Goal: Information Seeking & Learning: Learn about a topic

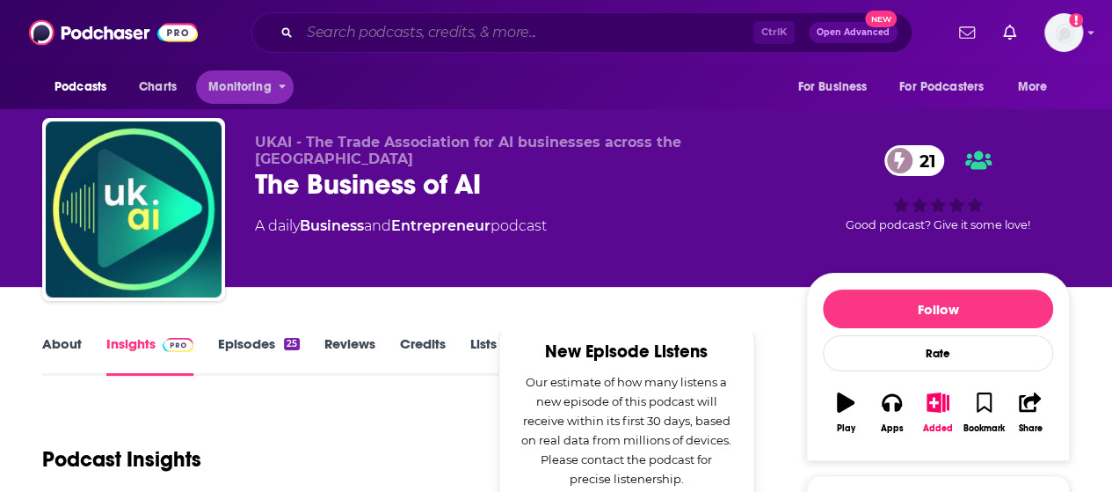
click at [351, 34] on input "Search podcasts, credits, & more..." at bounding box center [527, 32] width 454 height 28
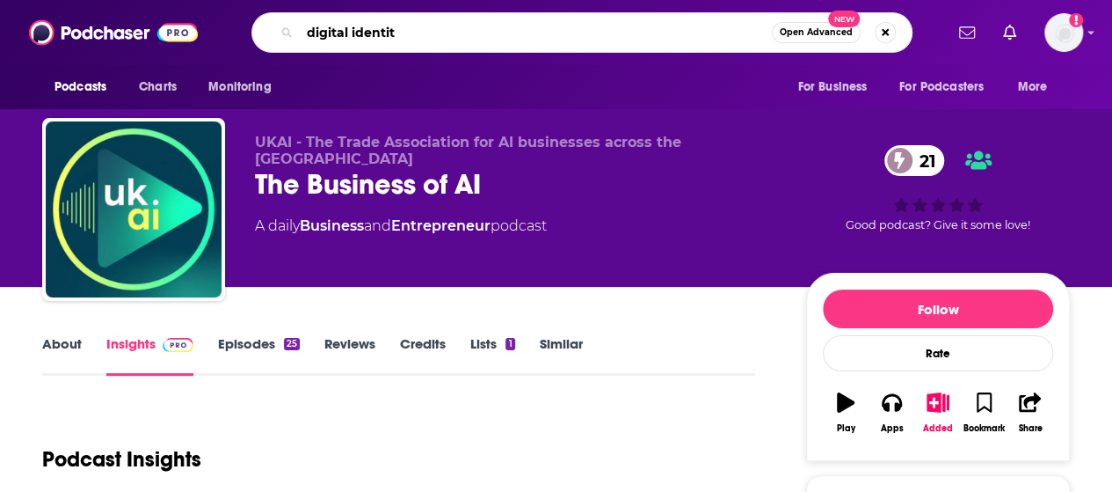
type input "digital identity"
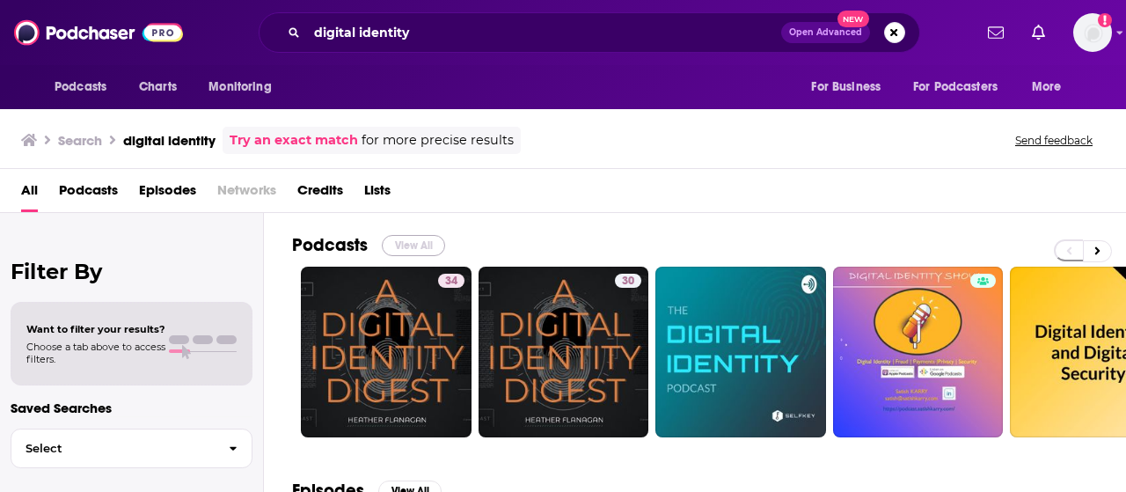
click at [417, 245] on button "View All" at bounding box center [413, 245] width 63 height 21
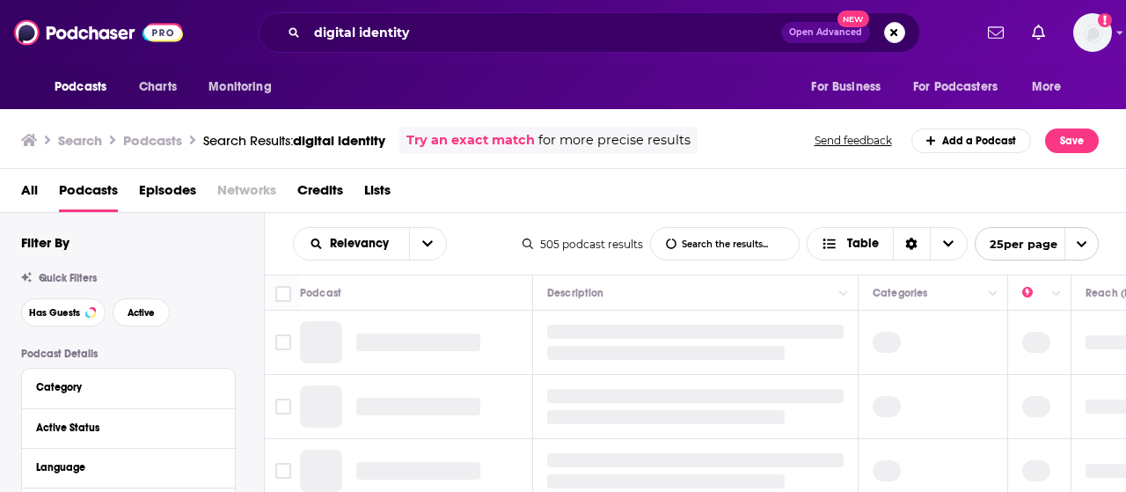
click at [749, 241] on identity-list-search-input "List Search Input" at bounding box center [725, 244] width 148 height 32
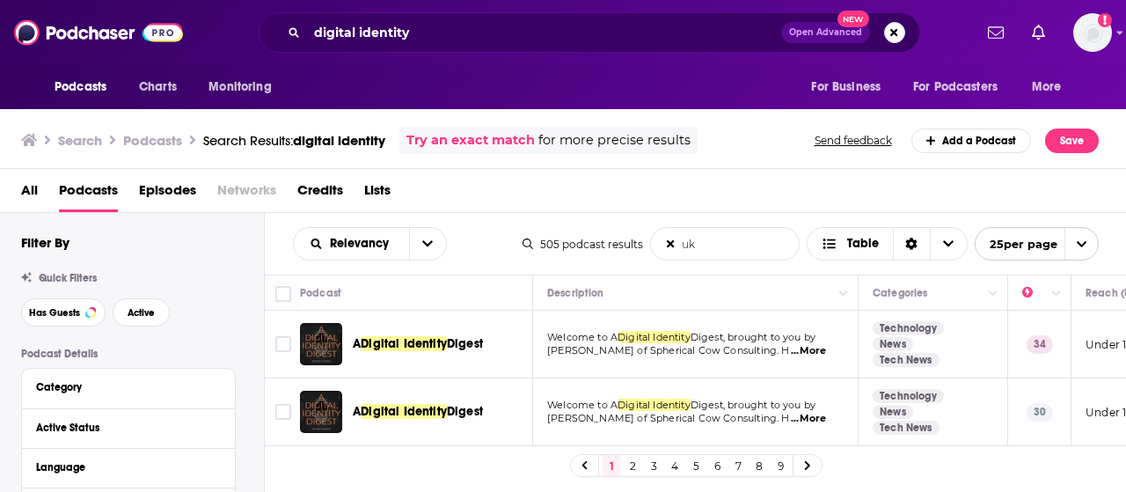
type identity-list-search-input "uk"
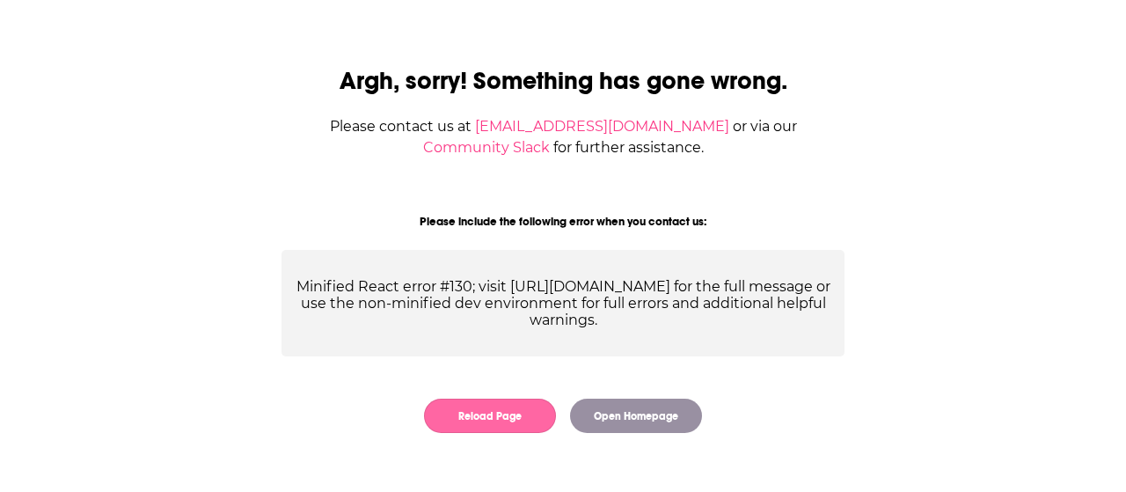
click at [507, 416] on button "Reload Page" at bounding box center [490, 415] width 132 height 34
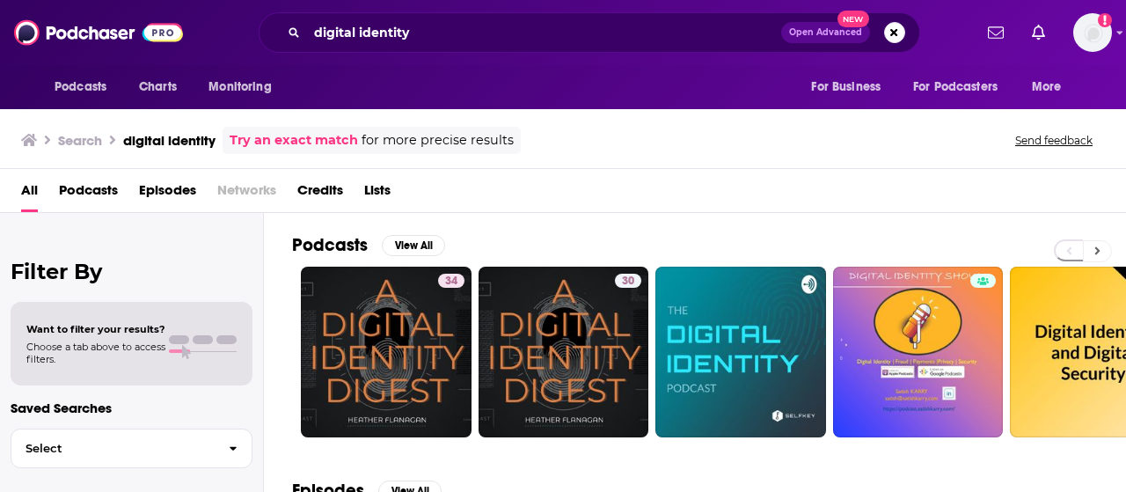
click at [1099, 248] on icon at bounding box center [1097, 250] width 6 height 12
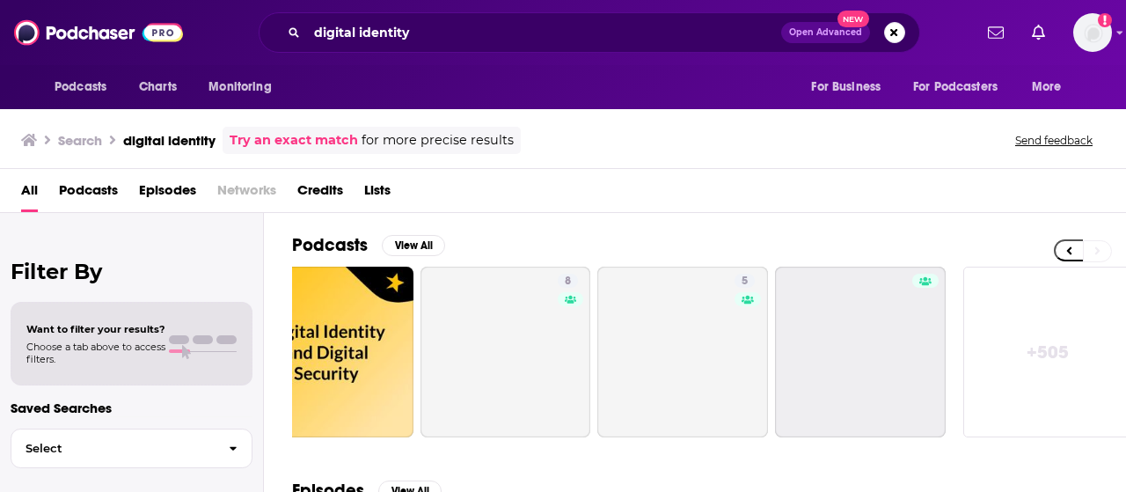
scroll to position [0, 781]
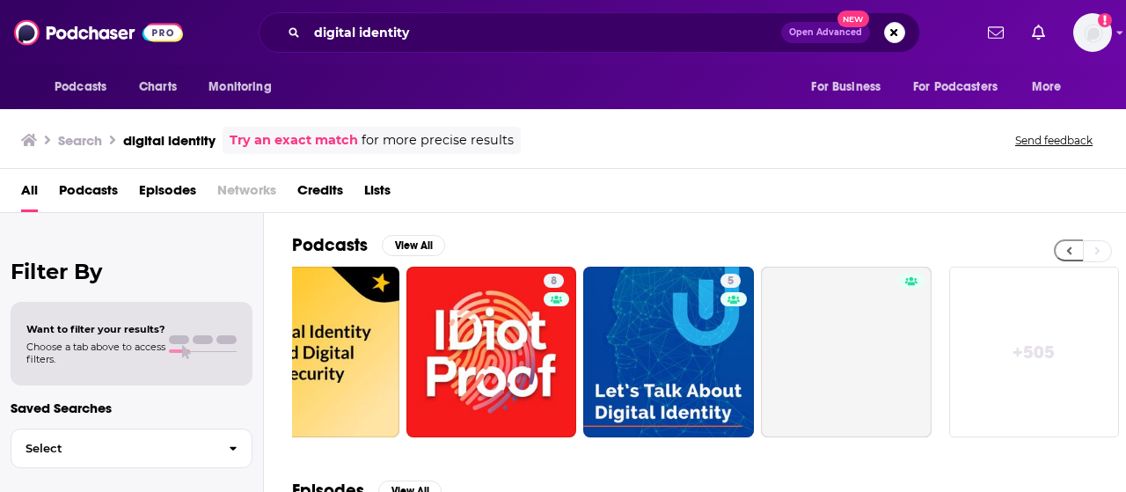
click at [1066, 251] on icon at bounding box center [1069, 250] width 6 height 12
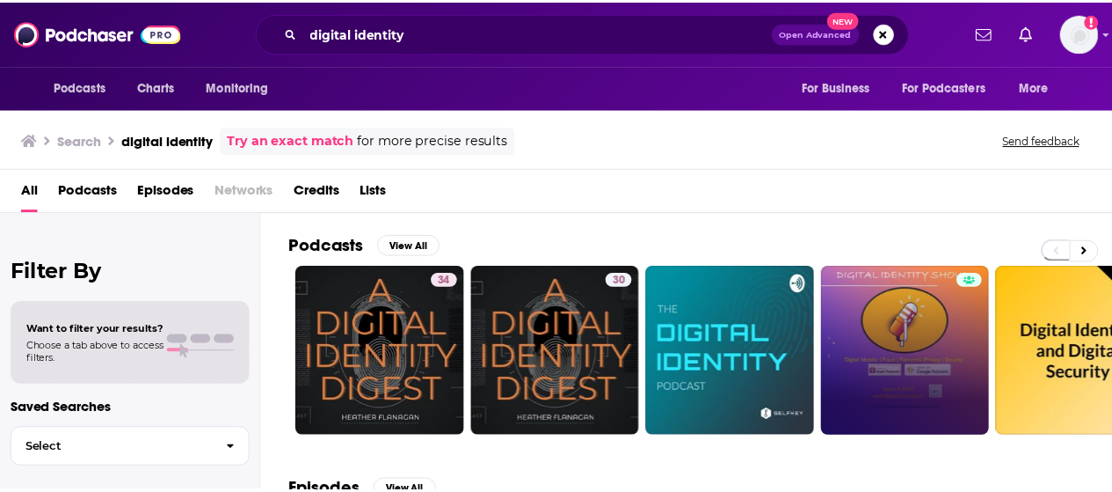
scroll to position [0, 0]
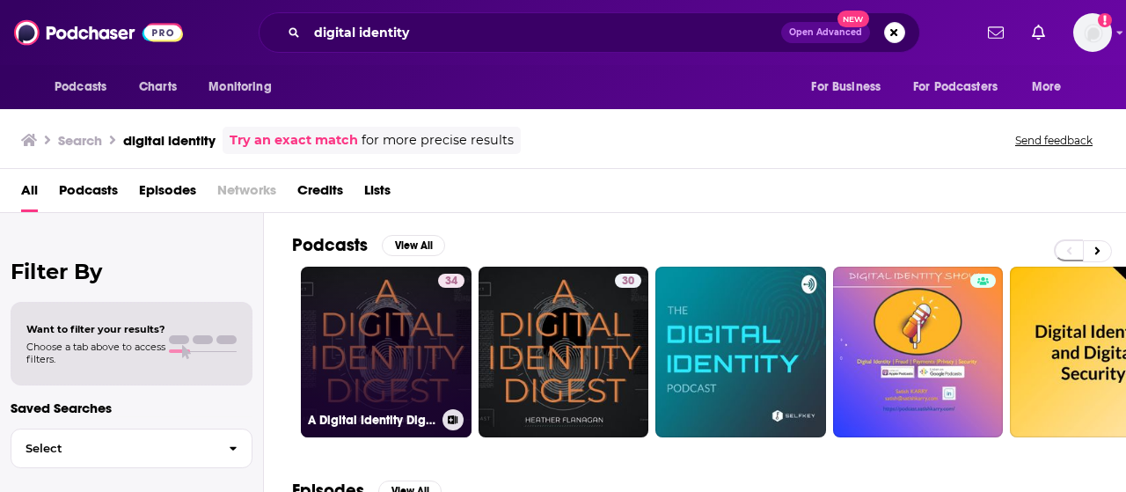
click at [395, 354] on link "34 A Digital Identity Digest" at bounding box center [386, 351] width 171 height 171
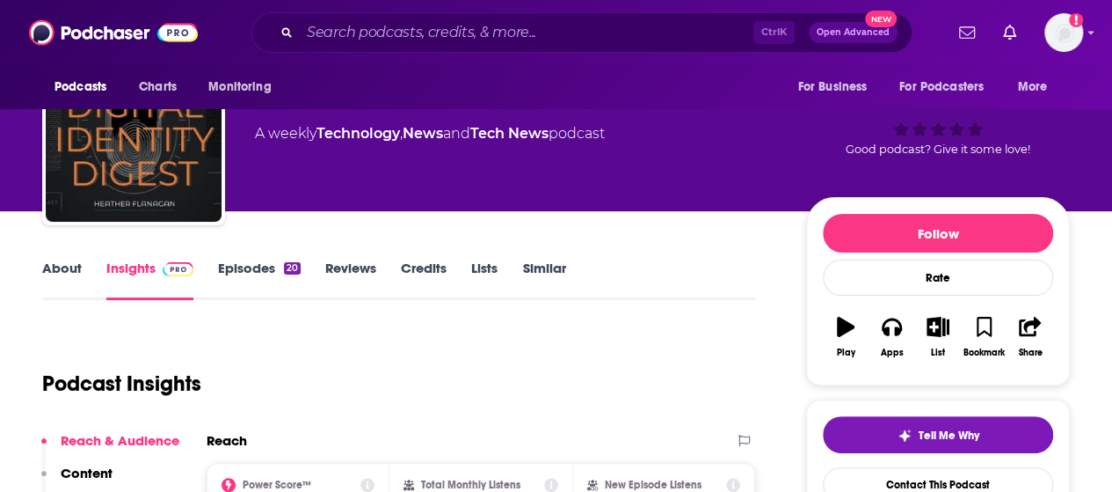
scroll to position [176, 0]
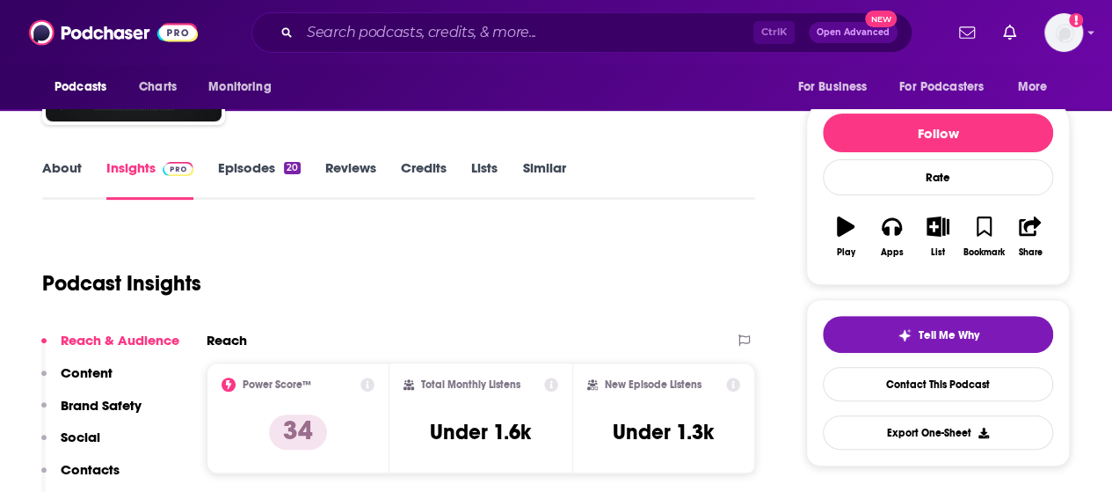
click at [135, 188] on link "Insights" at bounding box center [149, 179] width 87 height 40
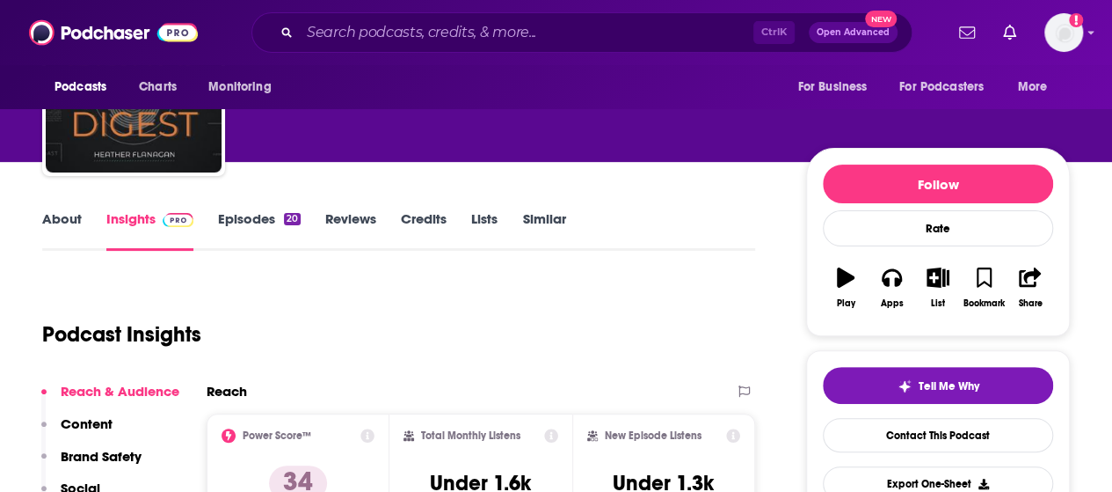
scroll to position [88, 0]
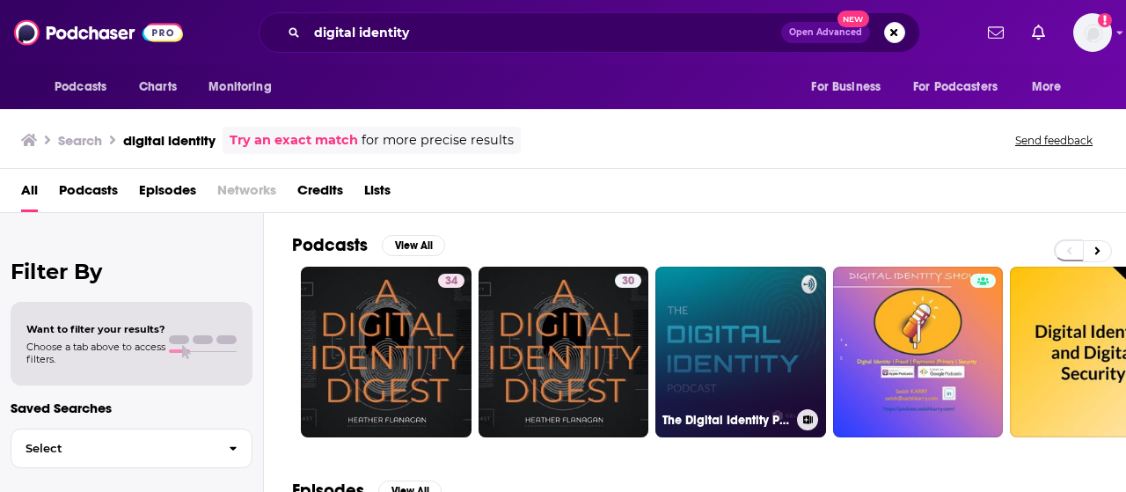
click at [698, 352] on link "The Digital Identity Podcast by SelfKey | Blockchain | Digital Identity | Decen…" at bounding box center [740, 351] width 171 height 171
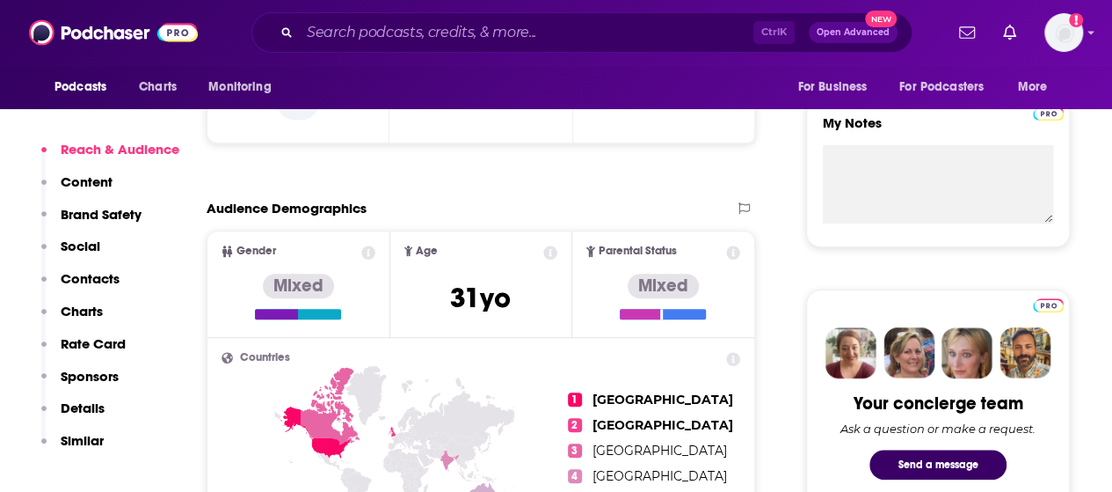
scroll to position [352, 0]
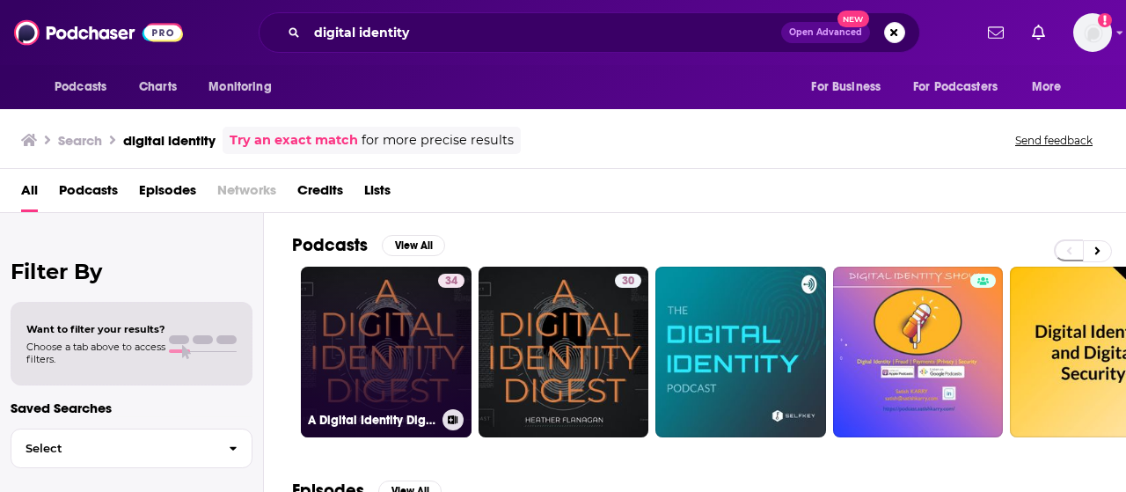
click at [381, 372] on link "34 A Digital Identity Digest" at bounding box center [386, 351] width 171 height 171
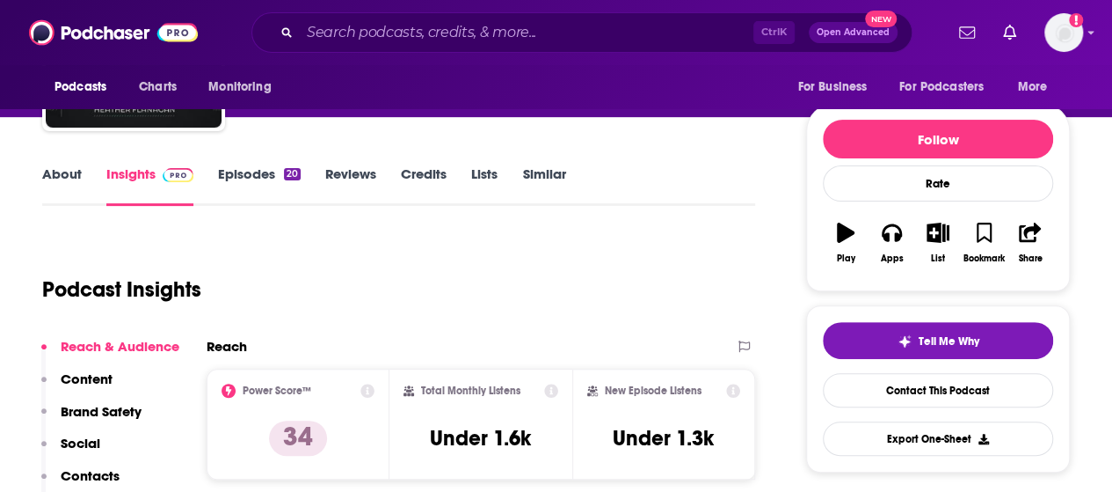
scroll to position [176, 0]
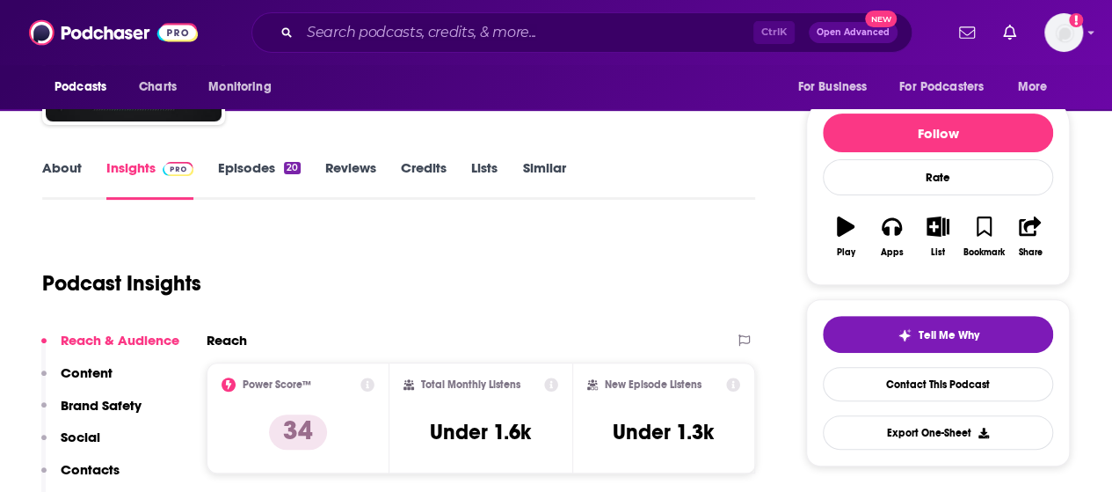
click at [235, 172] on link "Episodes 20" at bounding box center [259, 179] width 83 height 40
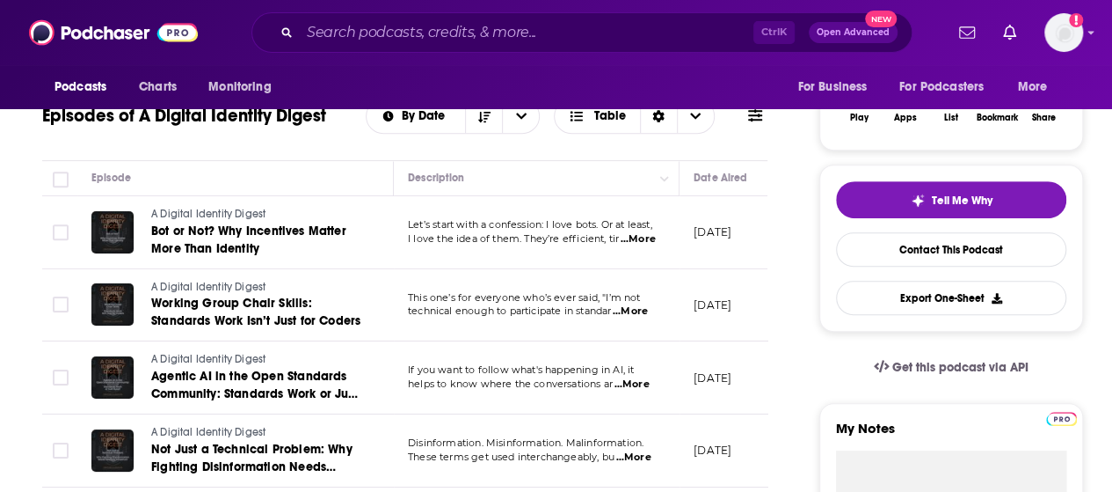
scroll to position [264, 0]
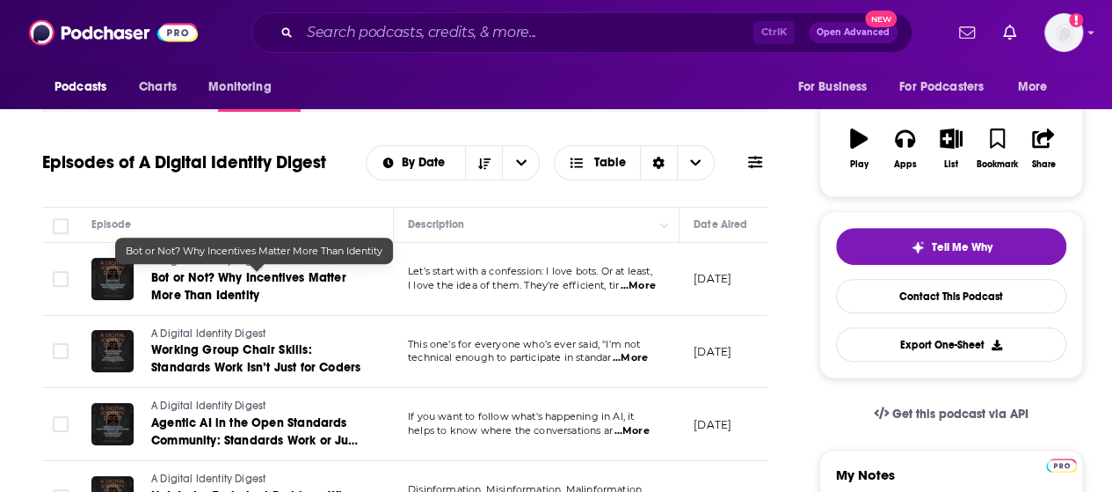
click at [220, 282] on span "Bot or Not? Why Incentives Matter More Than Identity" at bounding box center [248, 286] width 195 height 33
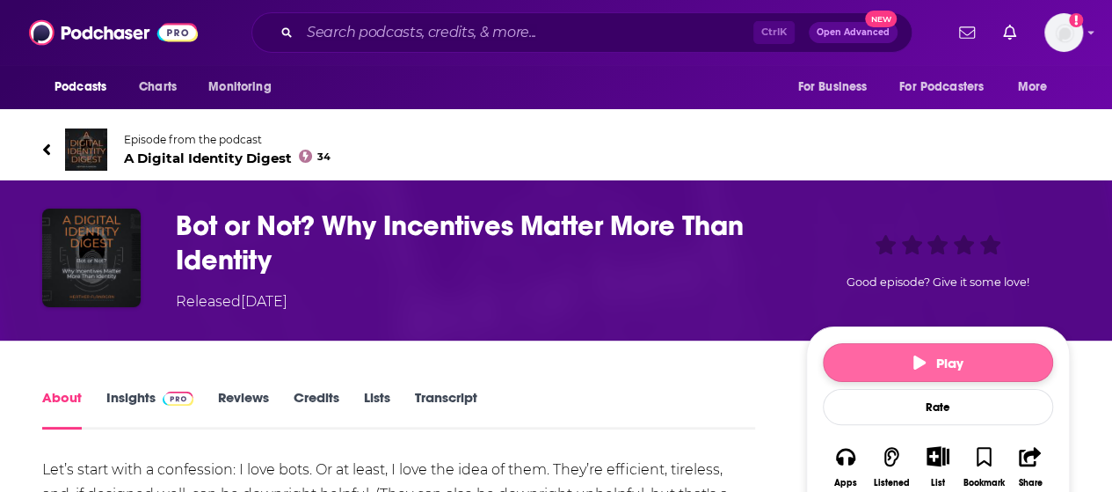
click at [1001, 354] on button "Play" at bounding box center [938, 362] width 230 height 39
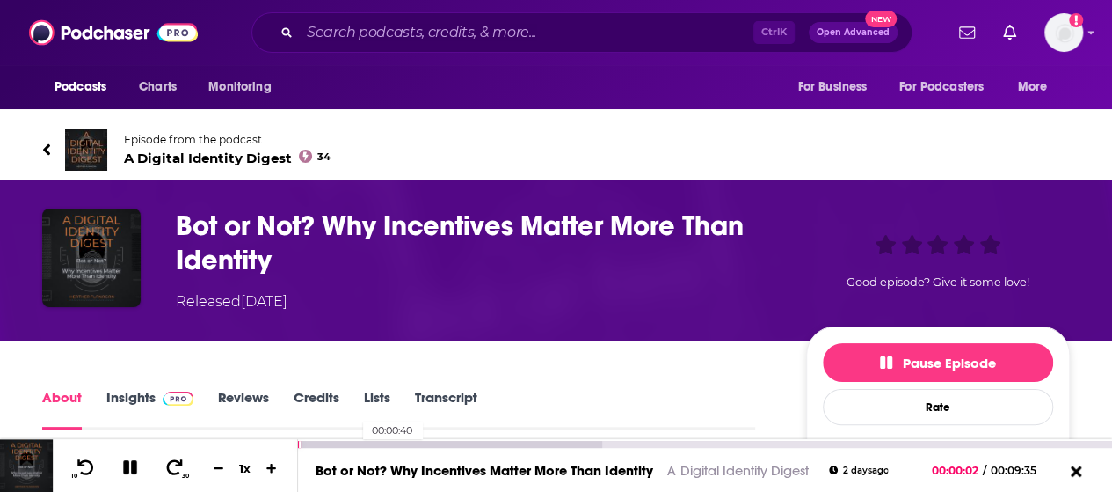
click at [354, 446] on div at bounding box center [450, 444] width 304 height 7
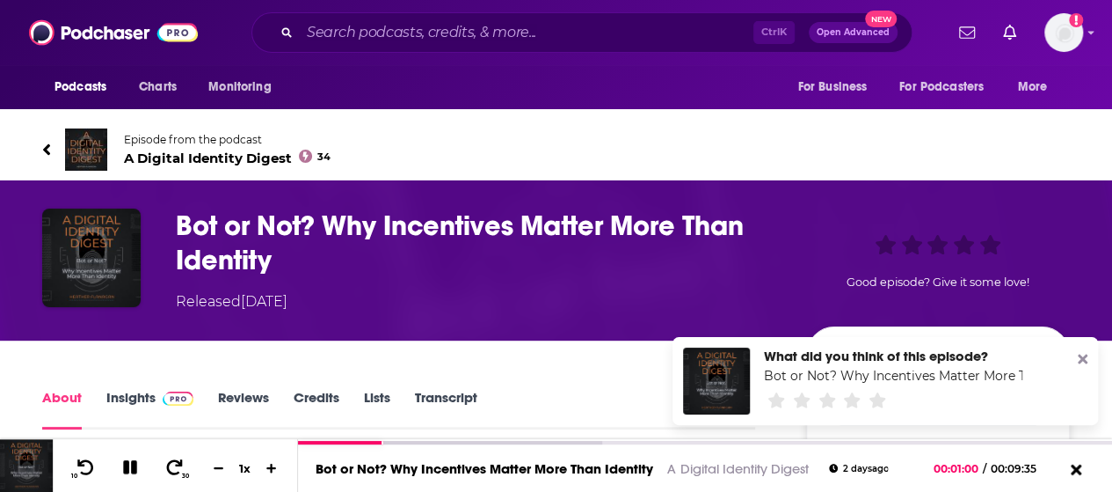
click at [1083, 361] on icon at bounding box center [1083, 359] width 10 height 14
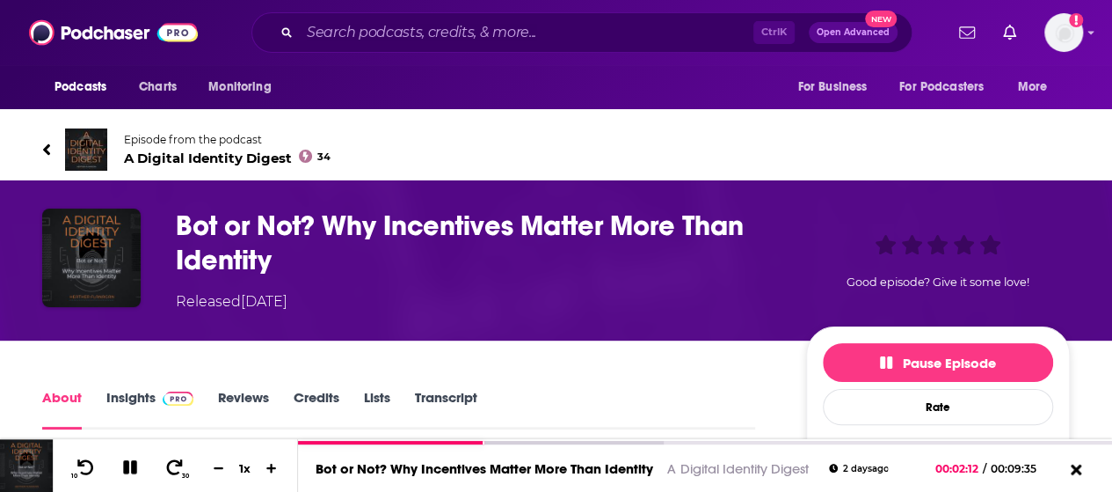
click at [51, 152] on link "Episode from the podcast A Digital Identity Digest 34" at bounding box center [299, 149] width 514 height 42
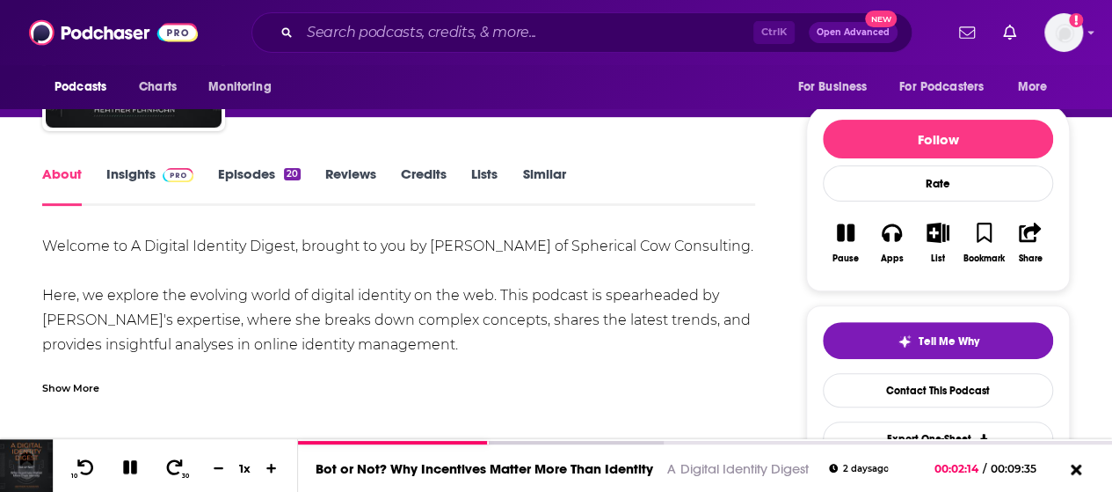
scroll to position [176, 0]
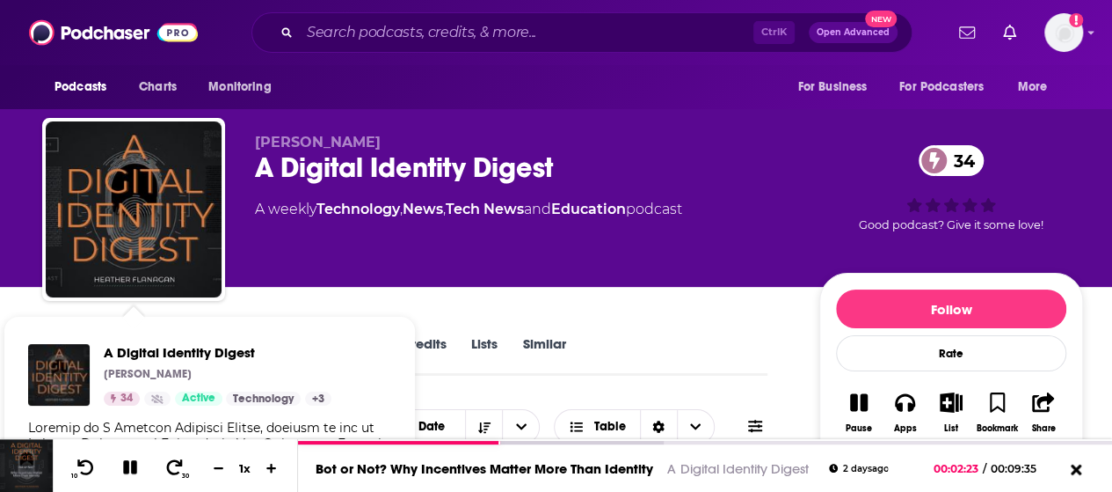
scroll to position [88, 0]
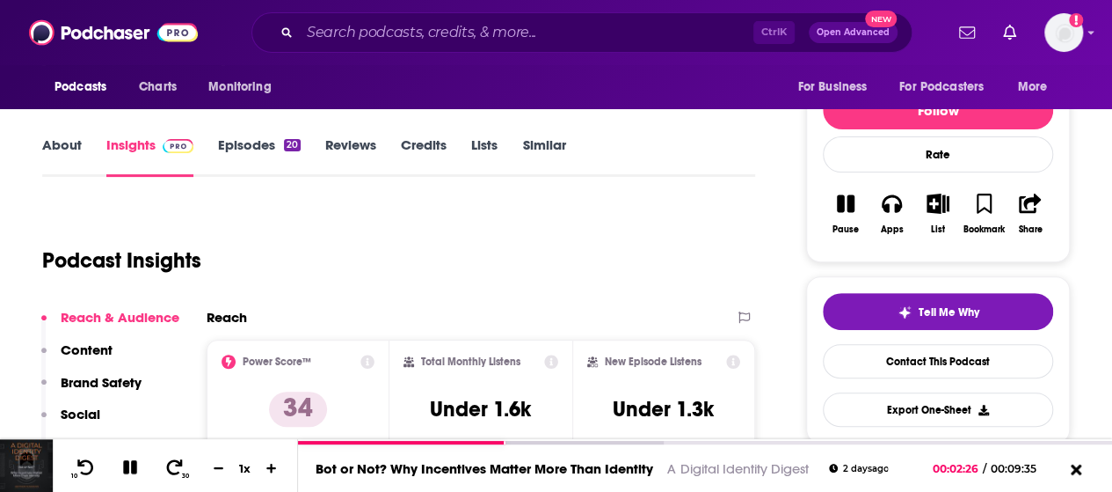
scroll to position [264, 0]
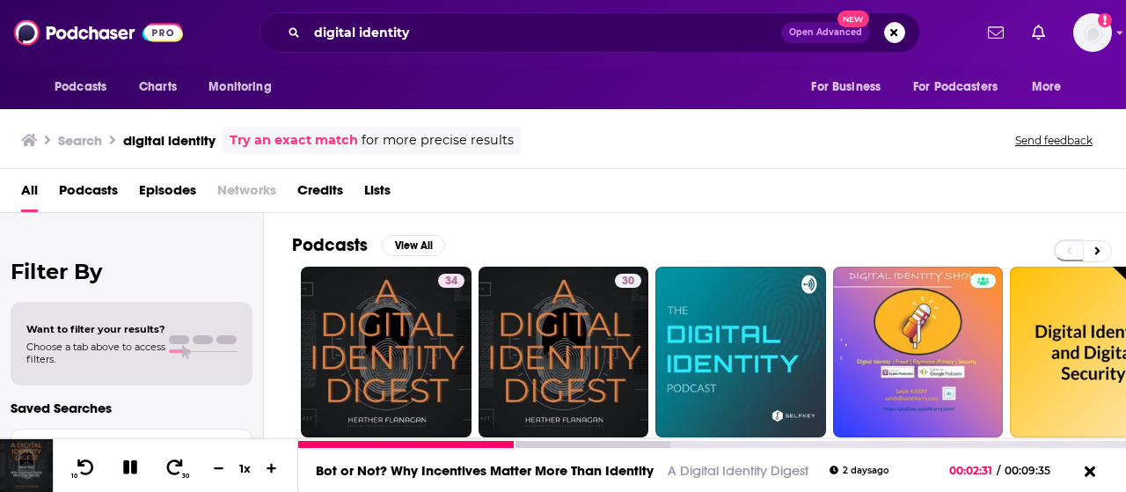
click at [422, 441] on div at bounding box center [406, 444] width 217 height 7
drag, startPoint x: 465, startPoint y: 441, endPoint x: 568, endPoint y: 444, distance: 102.9
click at [568, 444] on div at bounding box center [546, 444] width 496 height 7
drag, startPoint x: 447, startPoint y: 441, endPoint x: 527, endPoint y: 441, distance: 80.0
click at [527, 441] on div "00:02:39" at bounding box center [712, 444] width 828 height 7
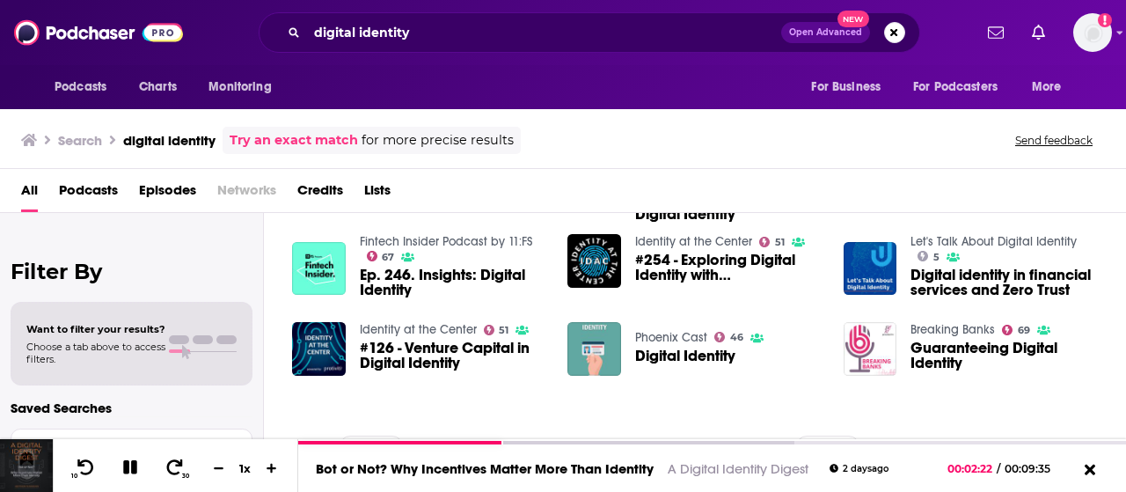
scroll to position [542, 0]
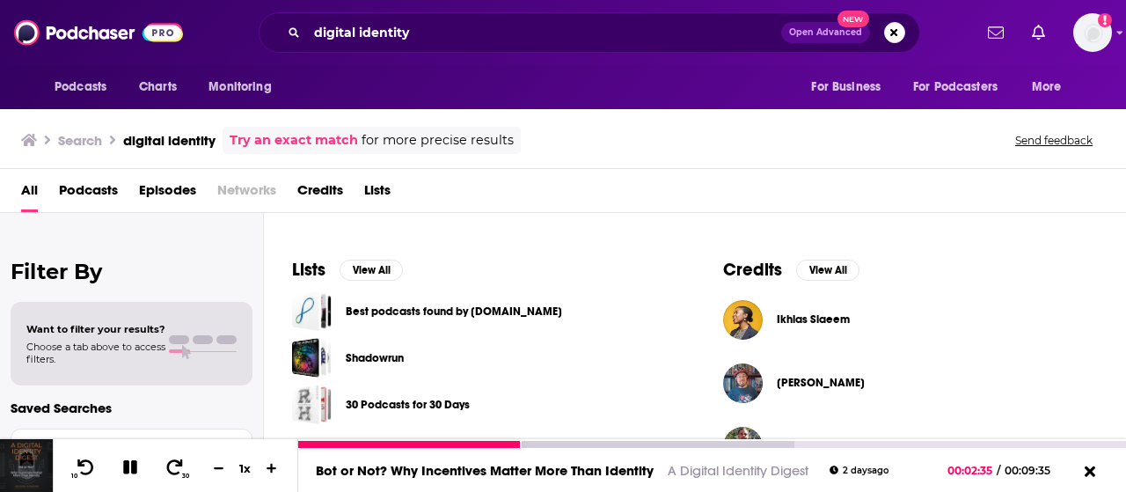
click at [132, 473] on icon at bounding box center [129, 467] width 15 height 15
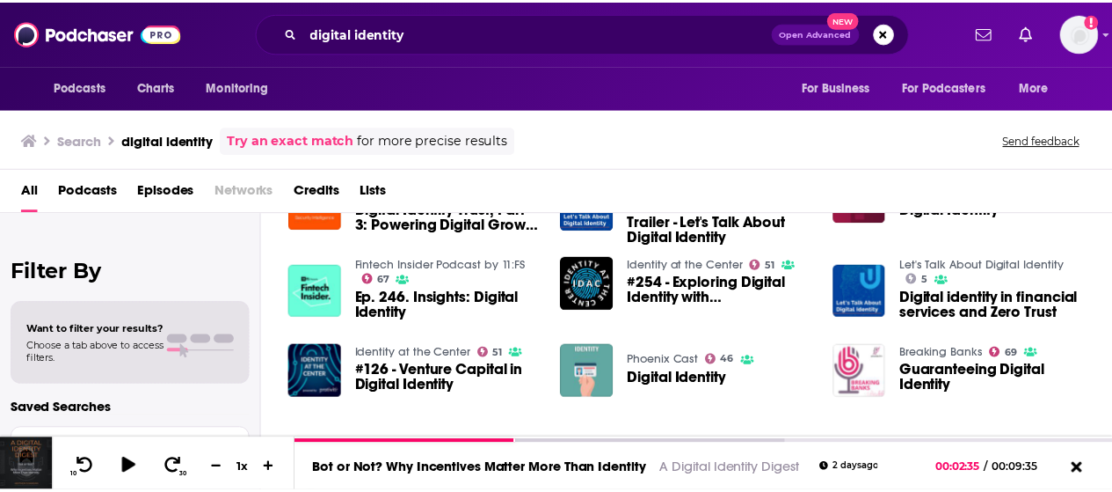
scroll to position [366, 0]
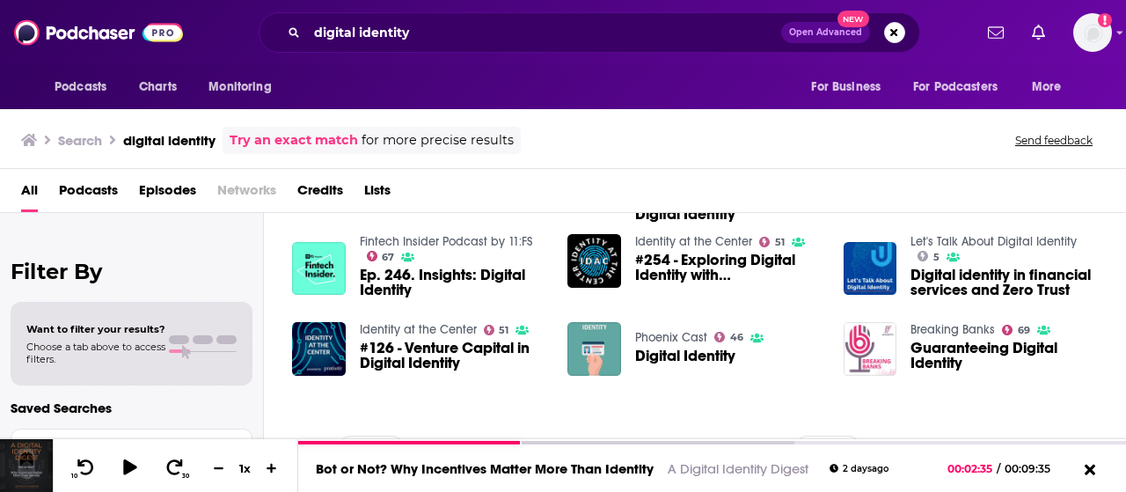
click at [681, 338] on link "Phoenix Cast" at bounding box center [671, 337] width 72 height 15
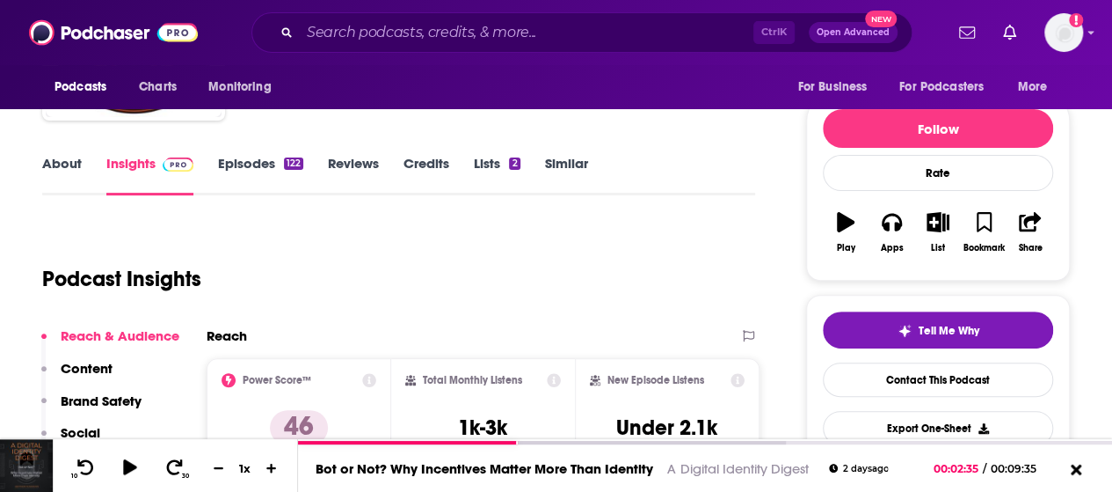
scroll to position [88, 0]
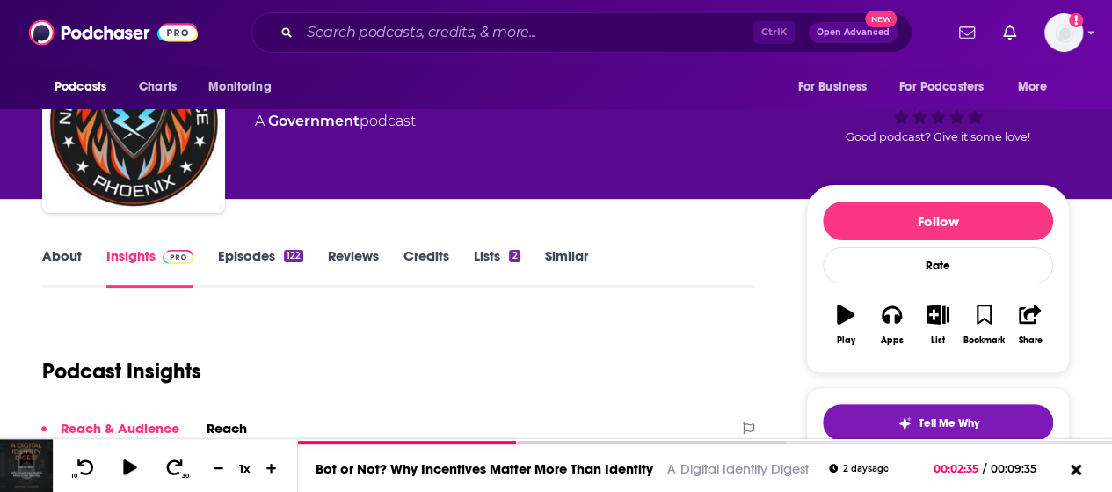
click at [241, 257] on link "Episodes 122" at bounding box center [260, 267] width 85 height 40
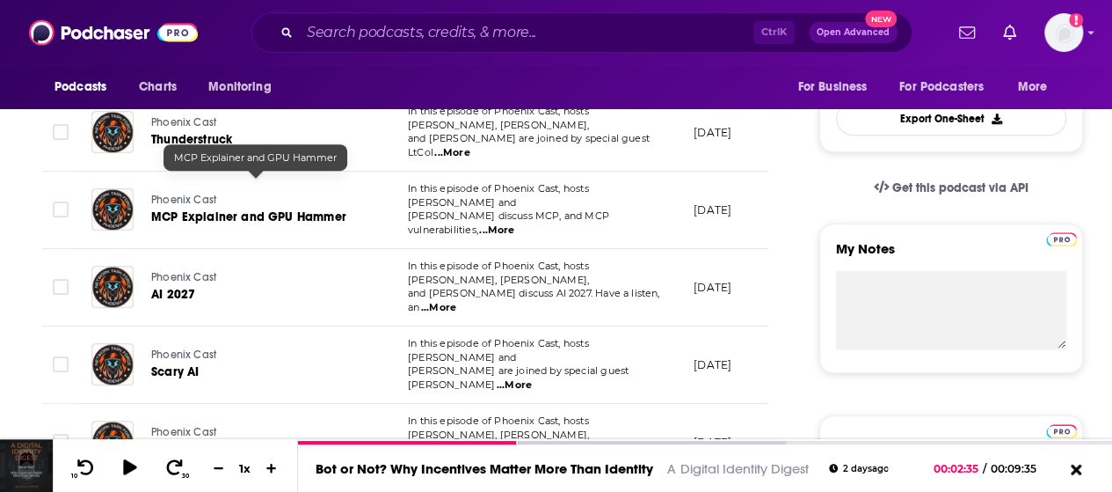
scroll to position [528, 0]
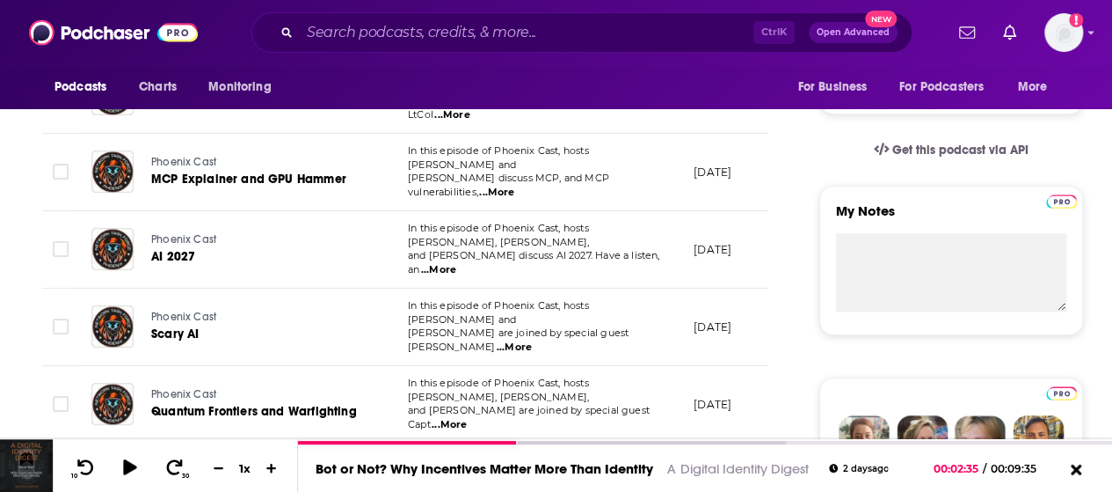
click at [532, 340] on span "...More" at bounding box center [514, 347] width 35 height 14
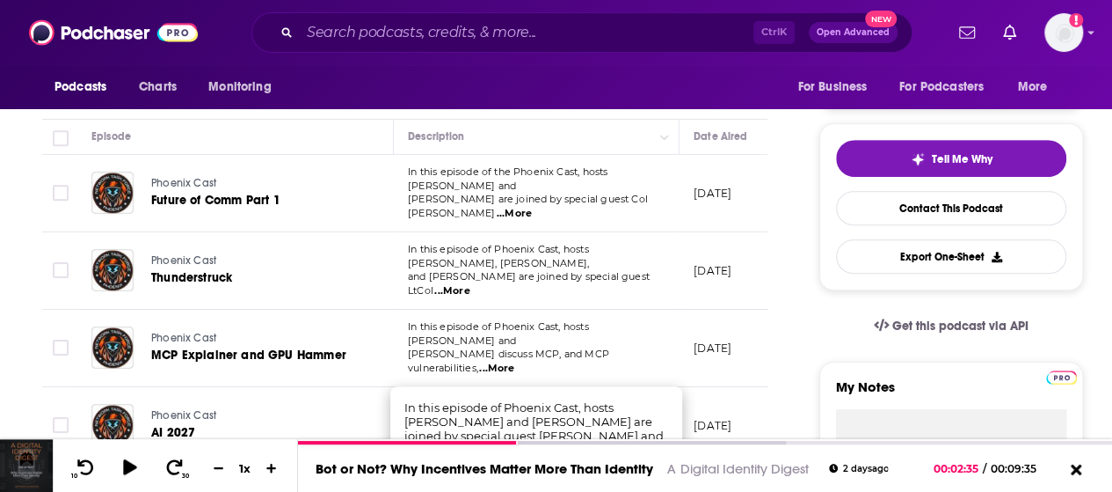
scroll to position [264, 0]
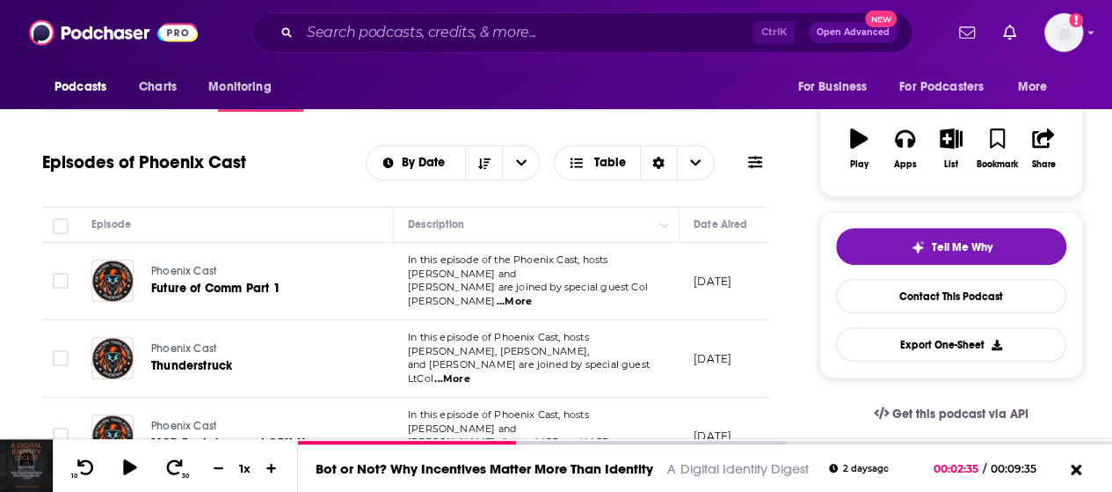
click at [879, 28] on span "Open Advanced" at bounding box center [853, 32] width 73 height 9
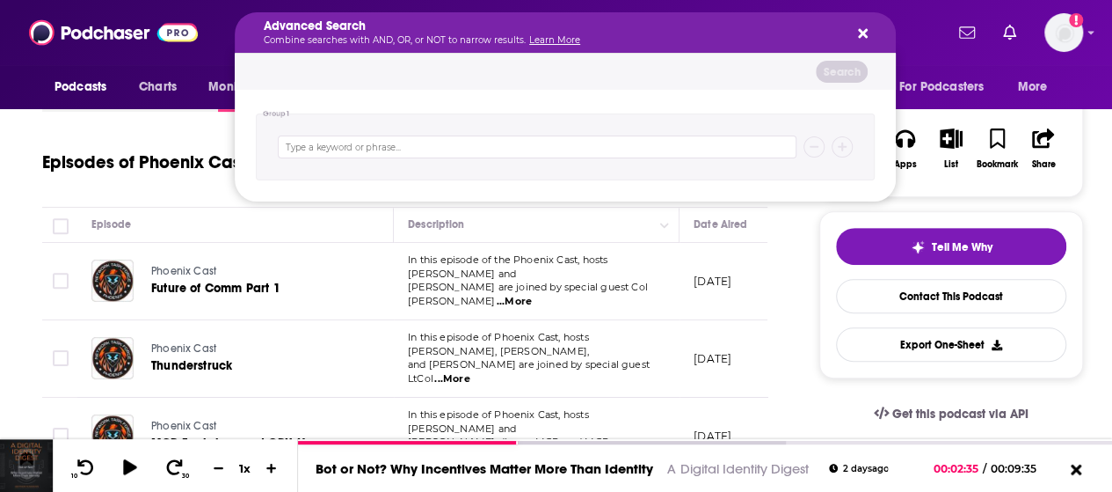
click at [860, 33] on icon "Search podcasts, credits, & more..." at bounding box center [863, 33] width 10 height 14
